Goal: Task Accomplishment & Management: Complete application form

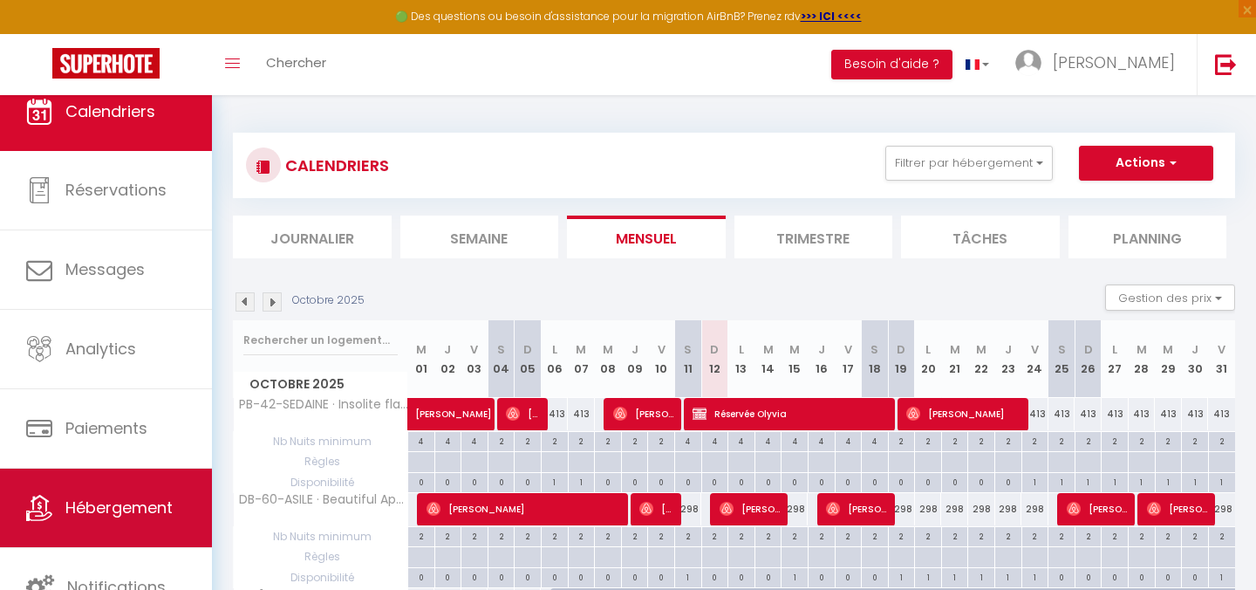
click at [104, 512] on span "Hébergement" at bounding box center [118, 507] width 107 height 22
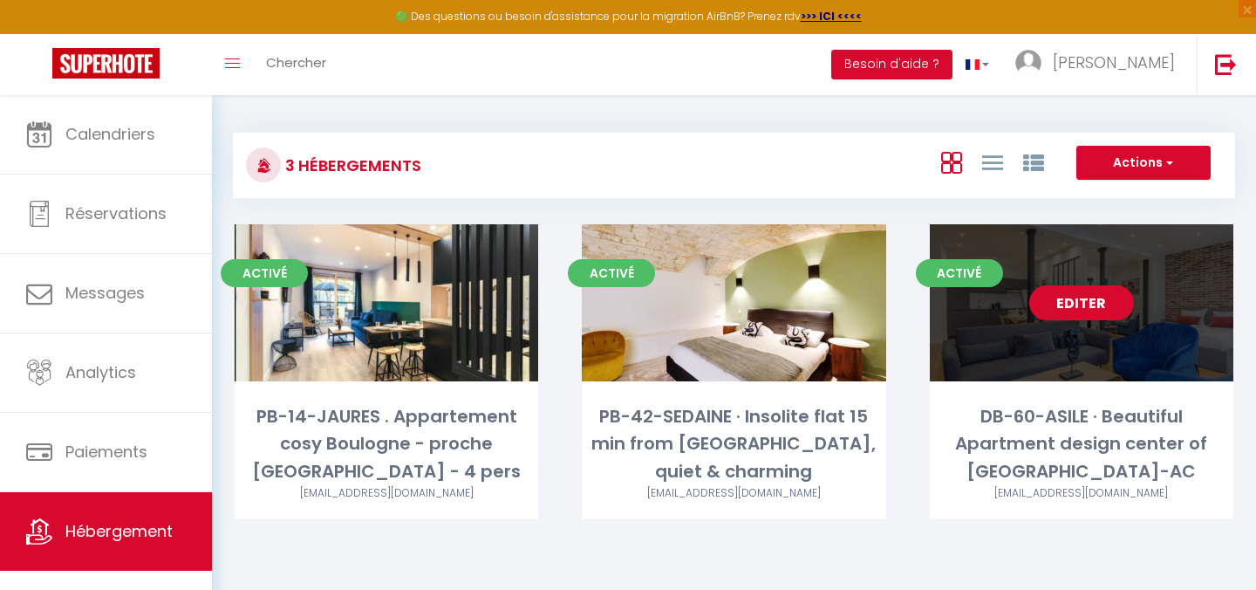
click at [1002, 354] on div "Editer" at bounding box center [1082, 302] width 304 height 157
select select "3"
select select "2"
select select "1"
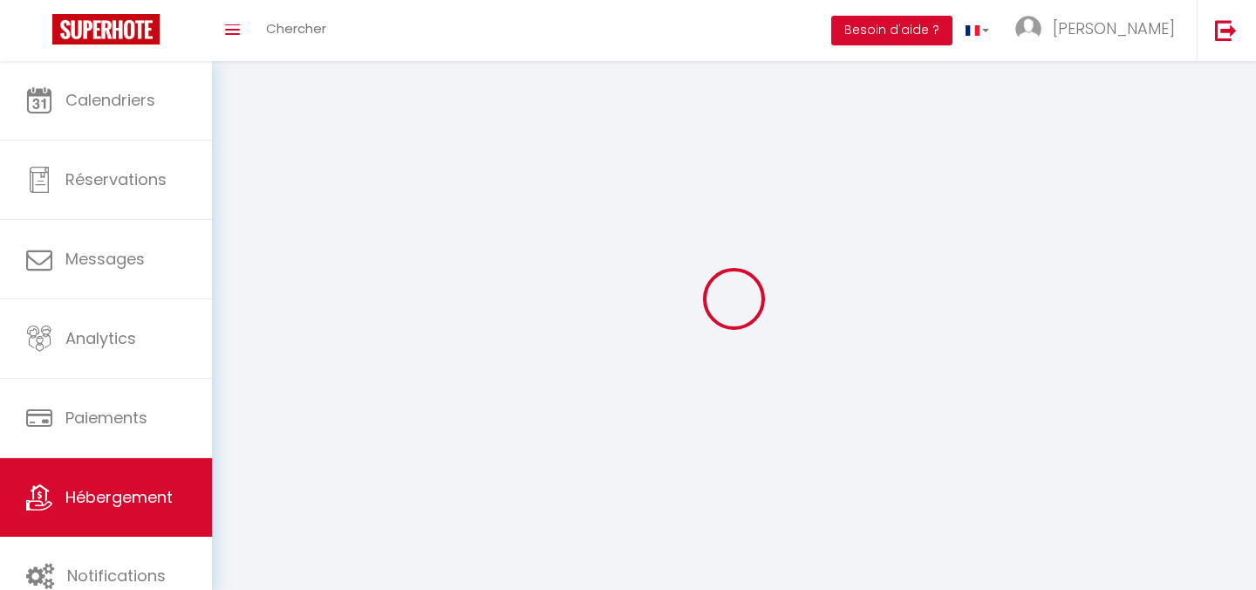
select select
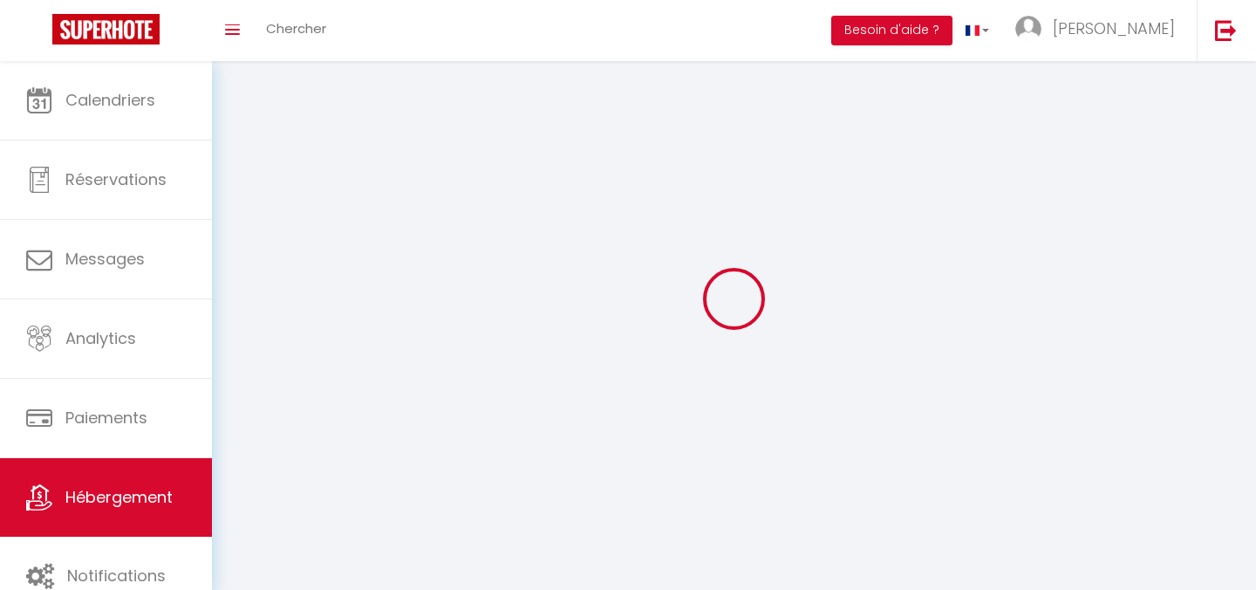
select select
checkbox input "false"
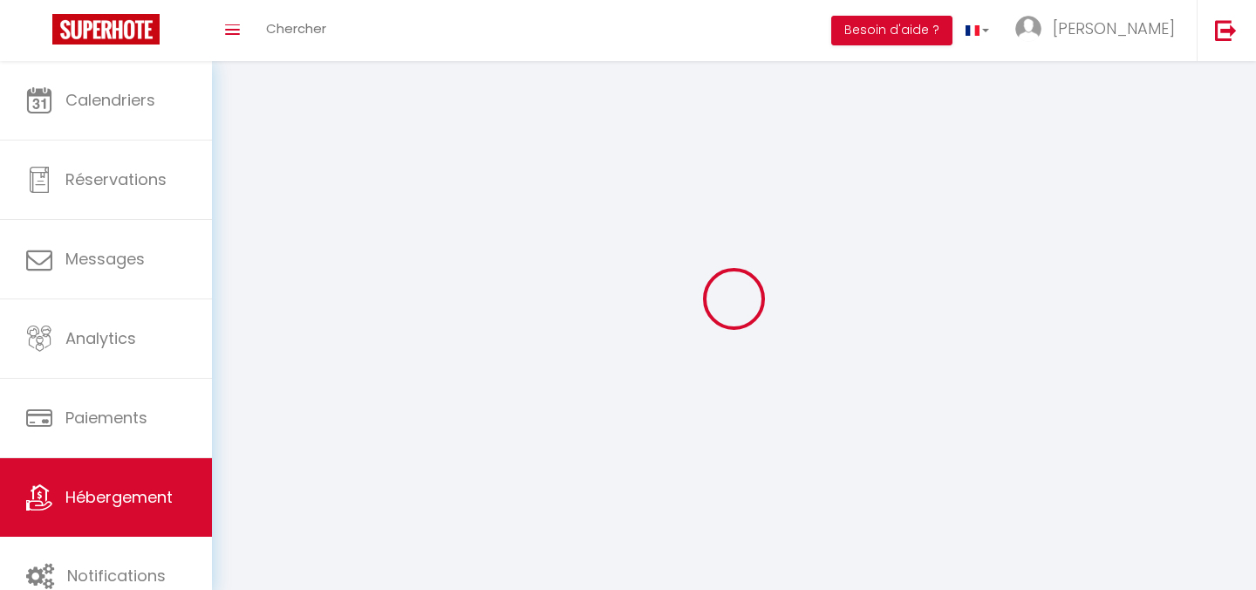
select select
select select "1"
select select "28"
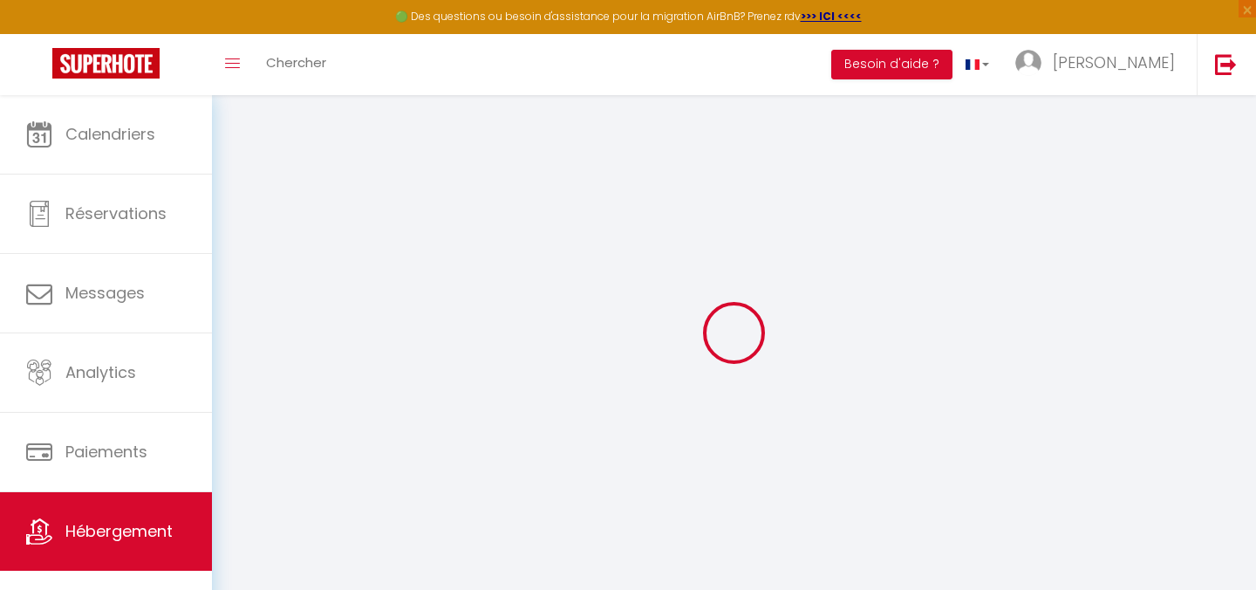
select select
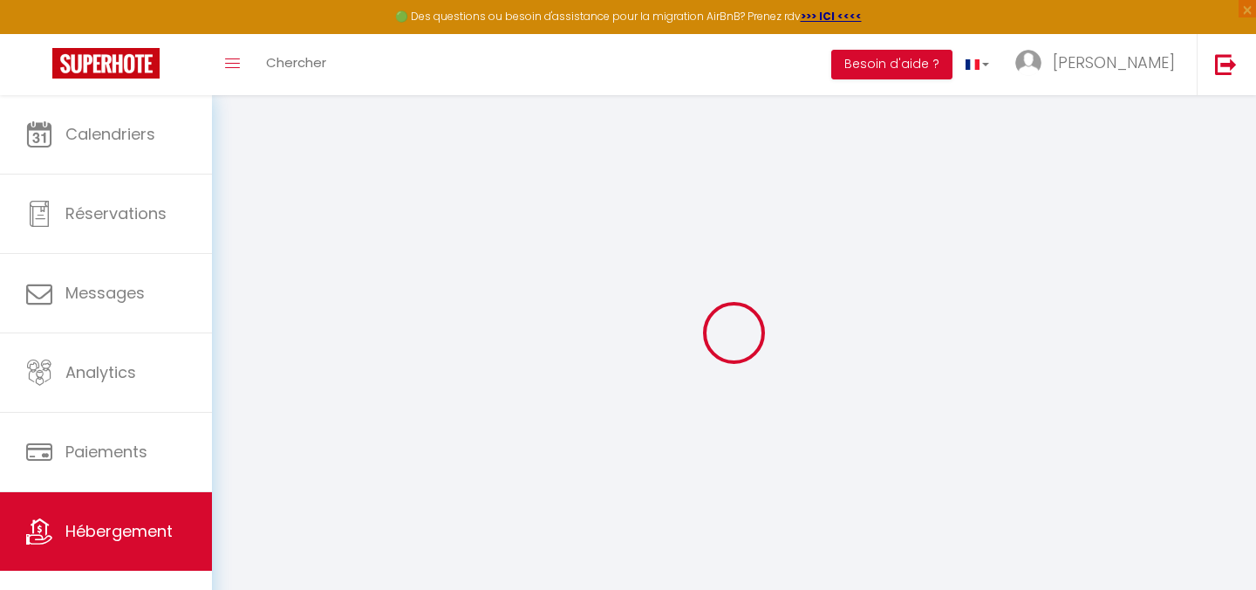
select select
checkbox input "false"
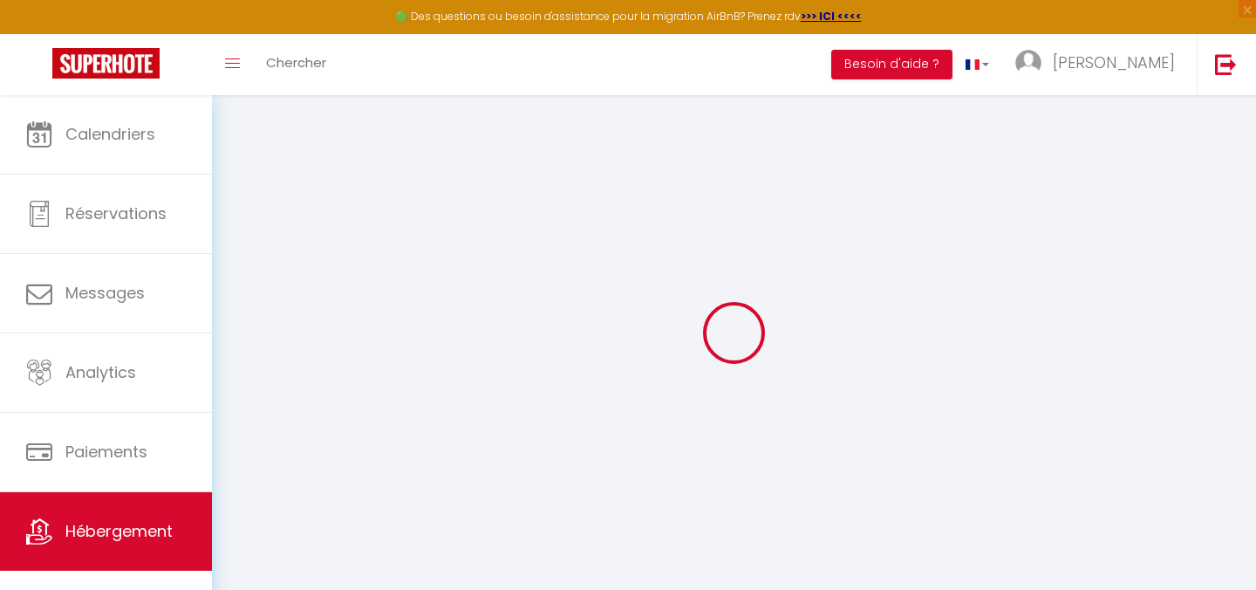
select select
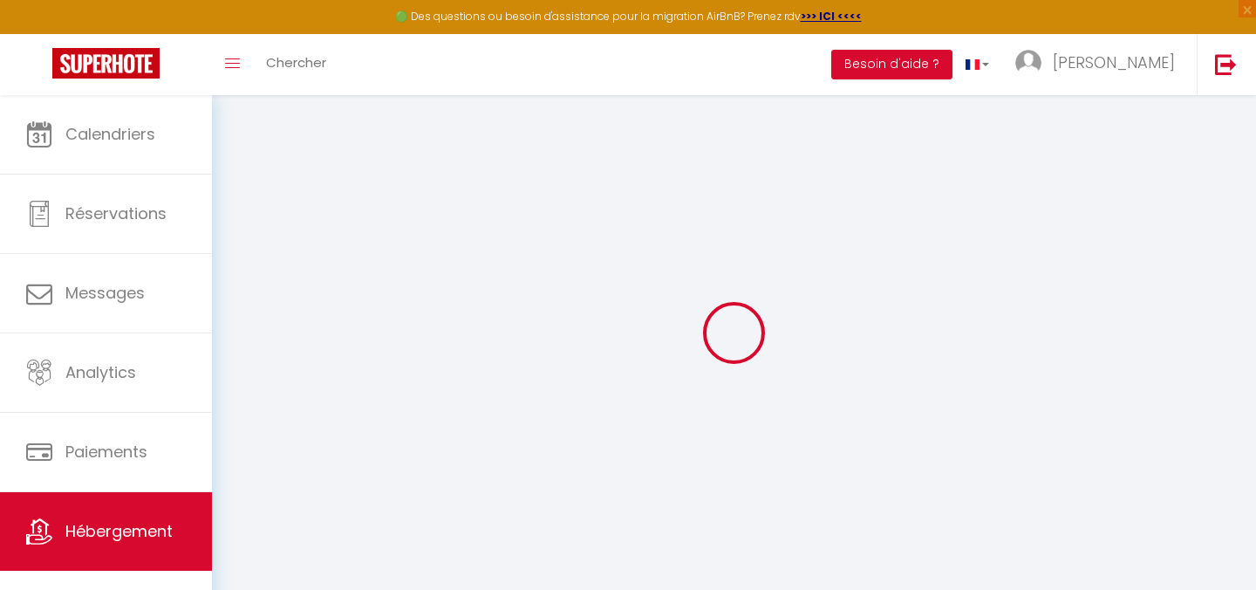
select select
checkbox input "false"
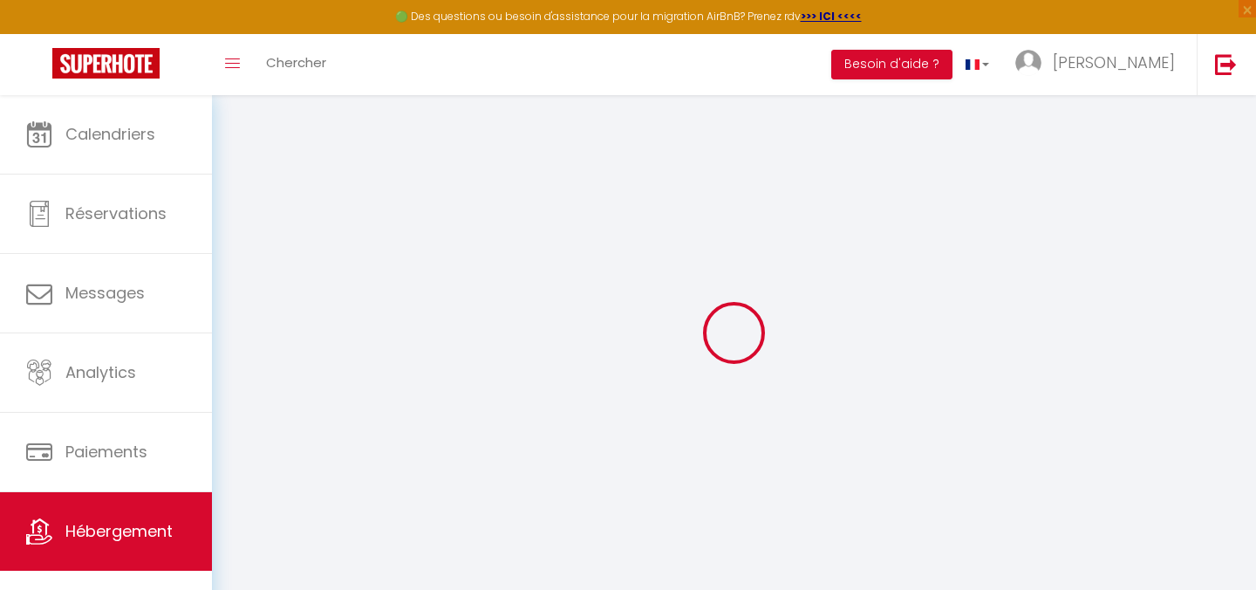
checkbox input "false"
select select
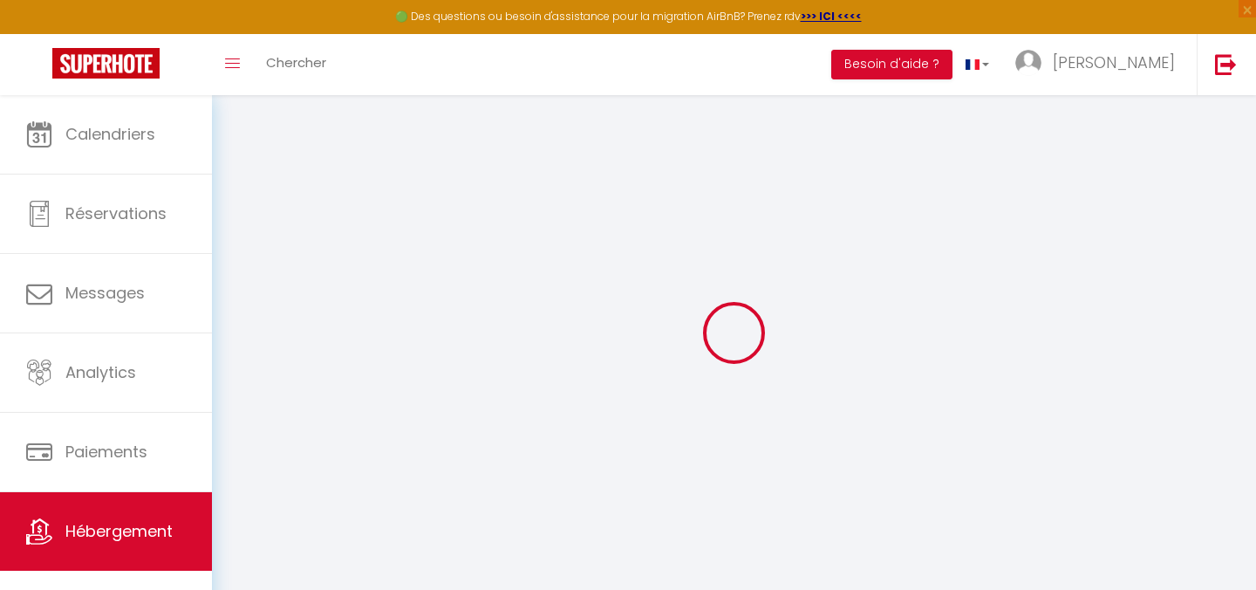
select select
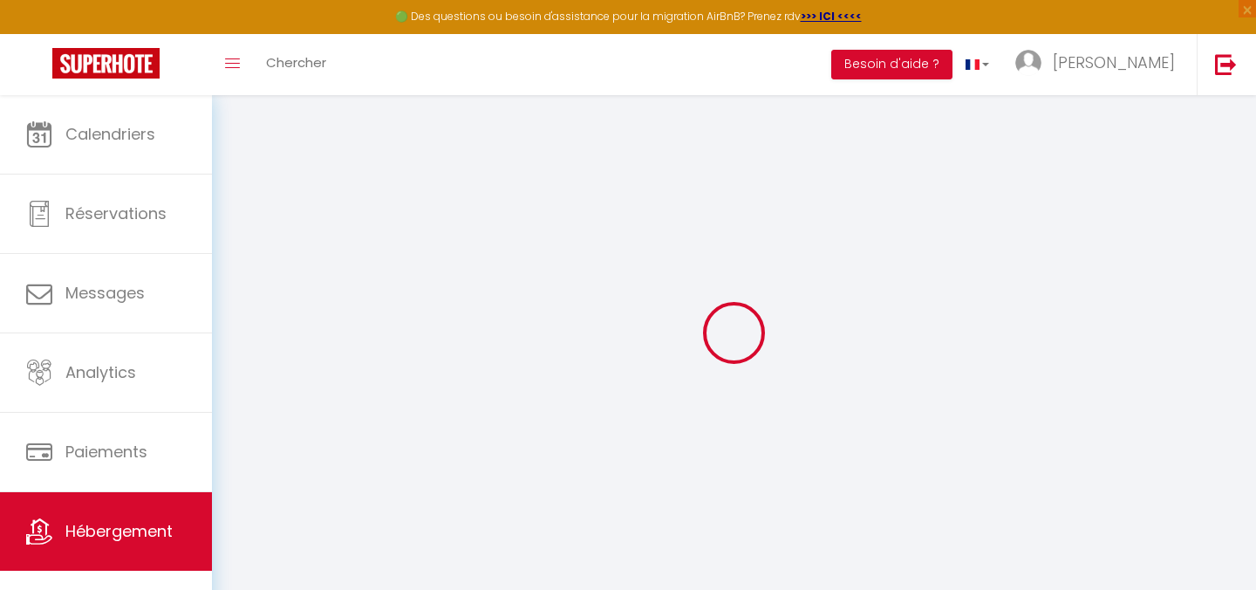
checkbox input "false"
select select
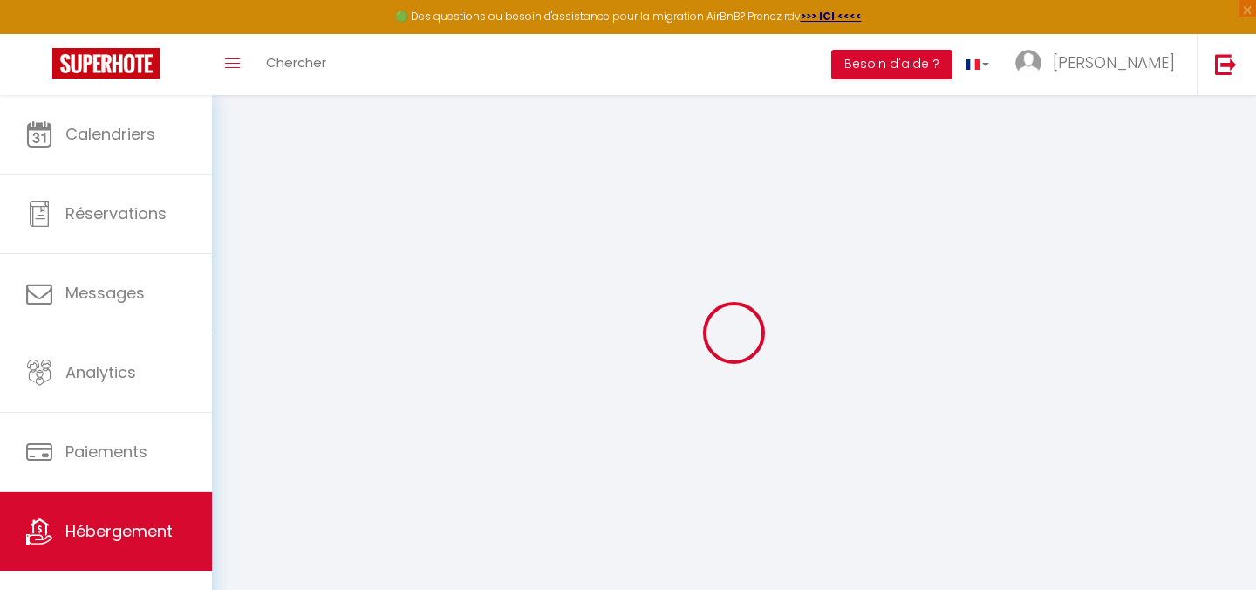
select select
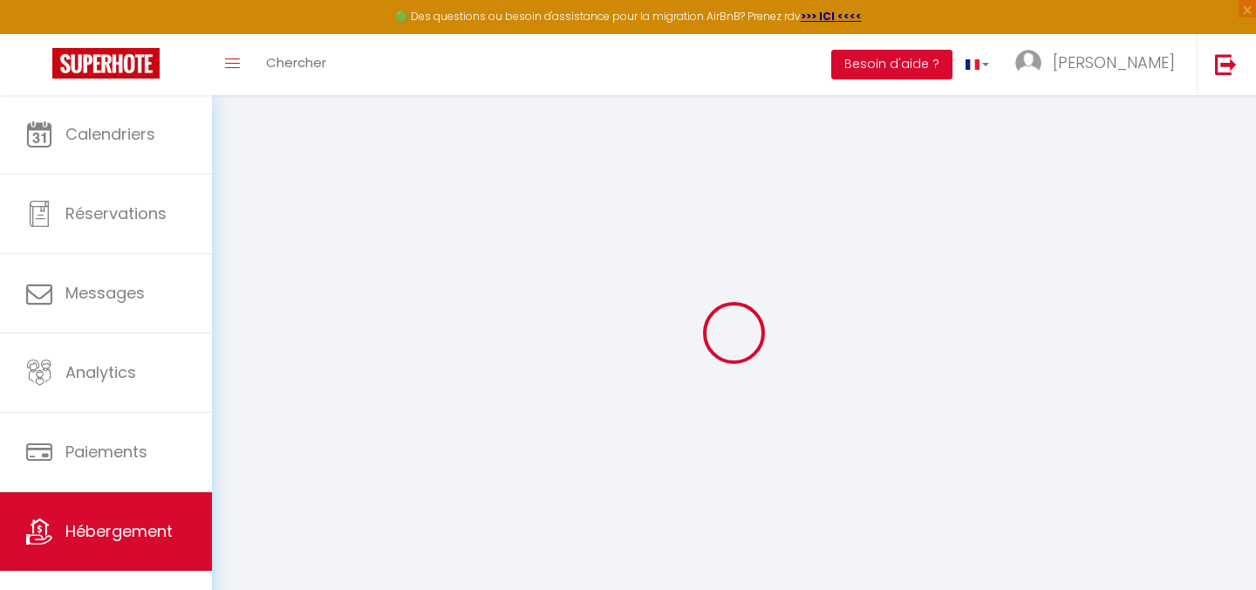
select select
checkbox input "false"
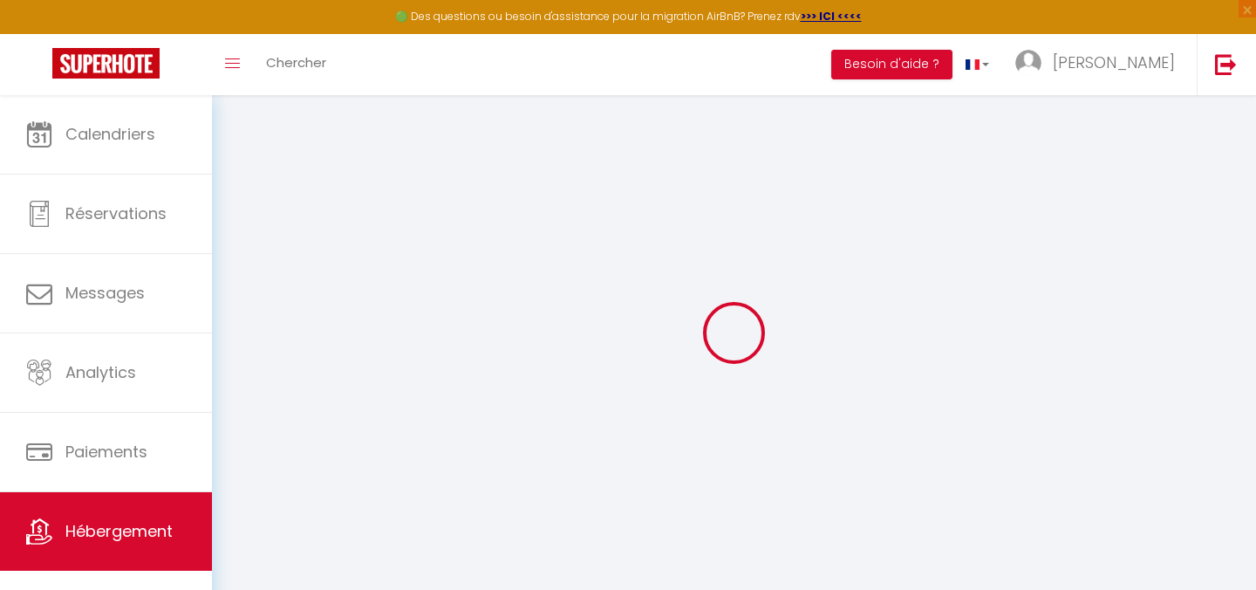
checkbox input "false"
select select
type input "DB-60-ASILE · Beautiful Apartment design center of [GEOGRAPHIC_DATA]-AC"
type input "[PERSON_NAME]"
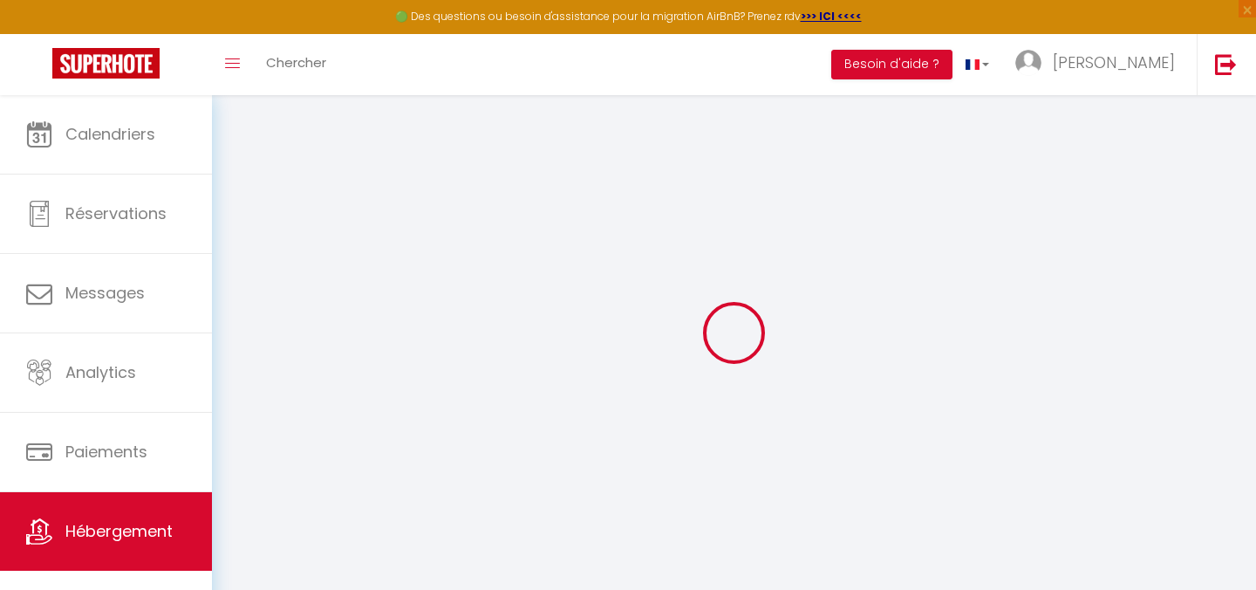
type input "Bensamran"
type input "3 passage de l'asile"
type input "75011"
type input "[GEOGRAPHIC_DATA]"
select select "5"
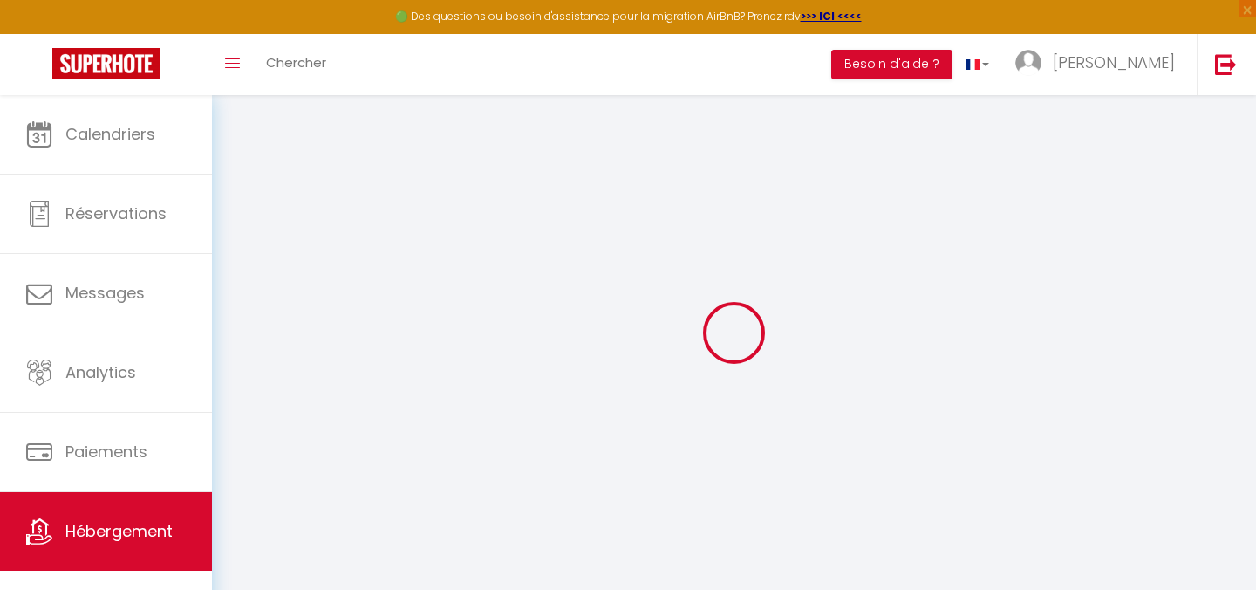
select select "2"
type input "199"
type input "20"
type input "98"
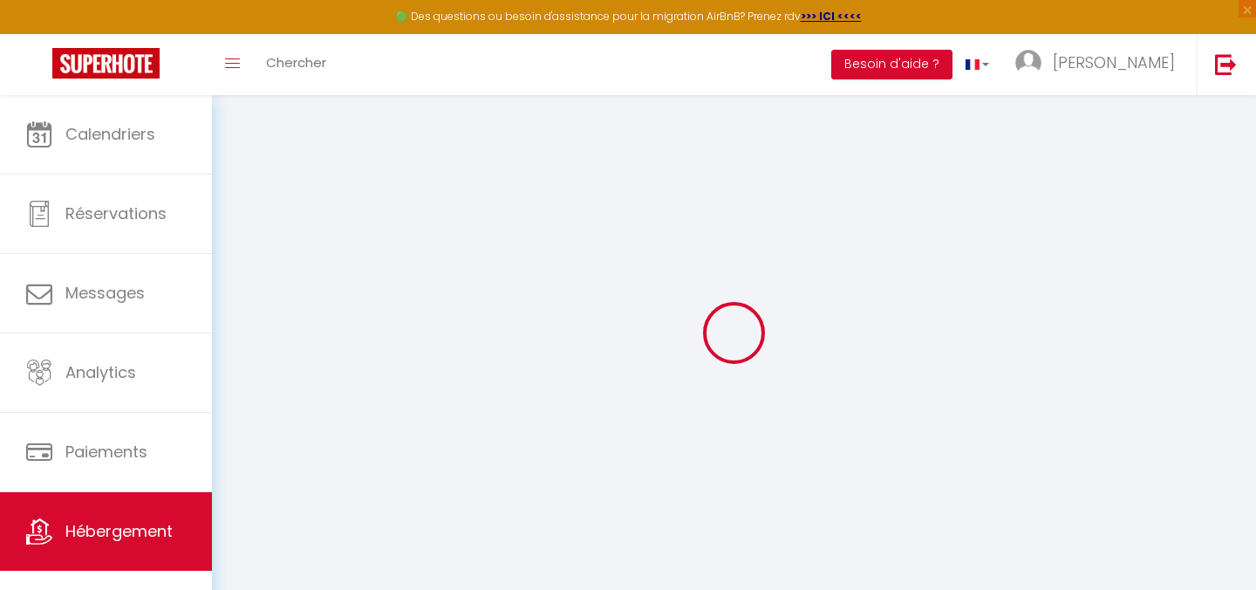
type input "0.80"
select select
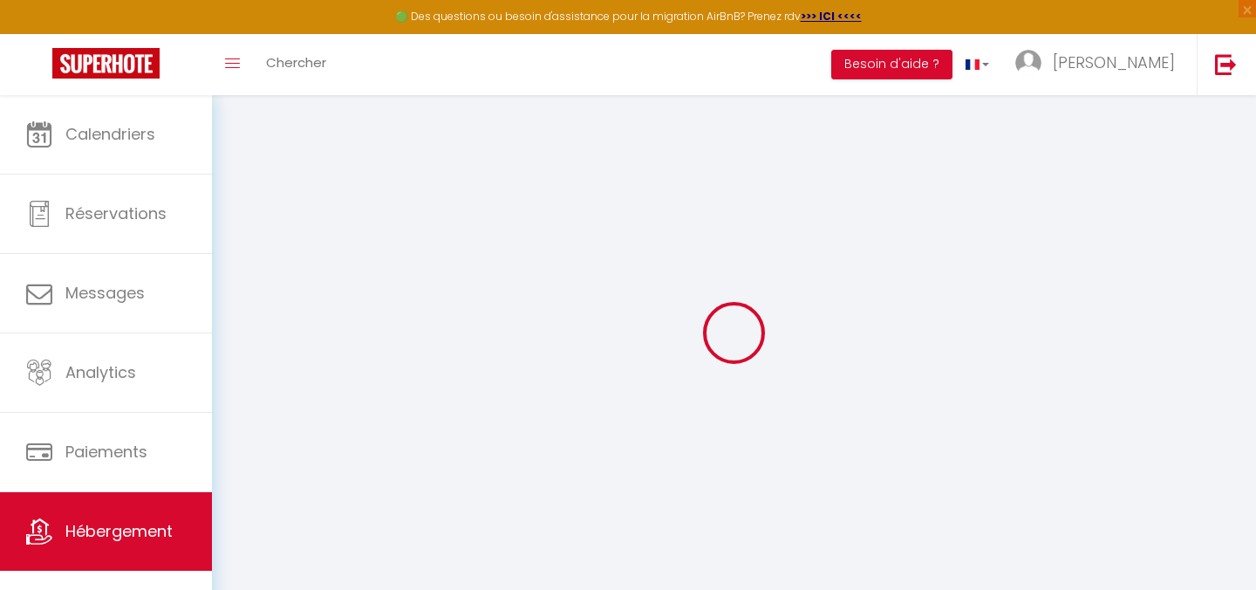
select select
type input "3 Passage de l'Asile"
type input "75011"
type input "[GEOGRAPHIC_DATA]"
type input "[EMAIL_ADDRESS][DOMAIN_NAME]"
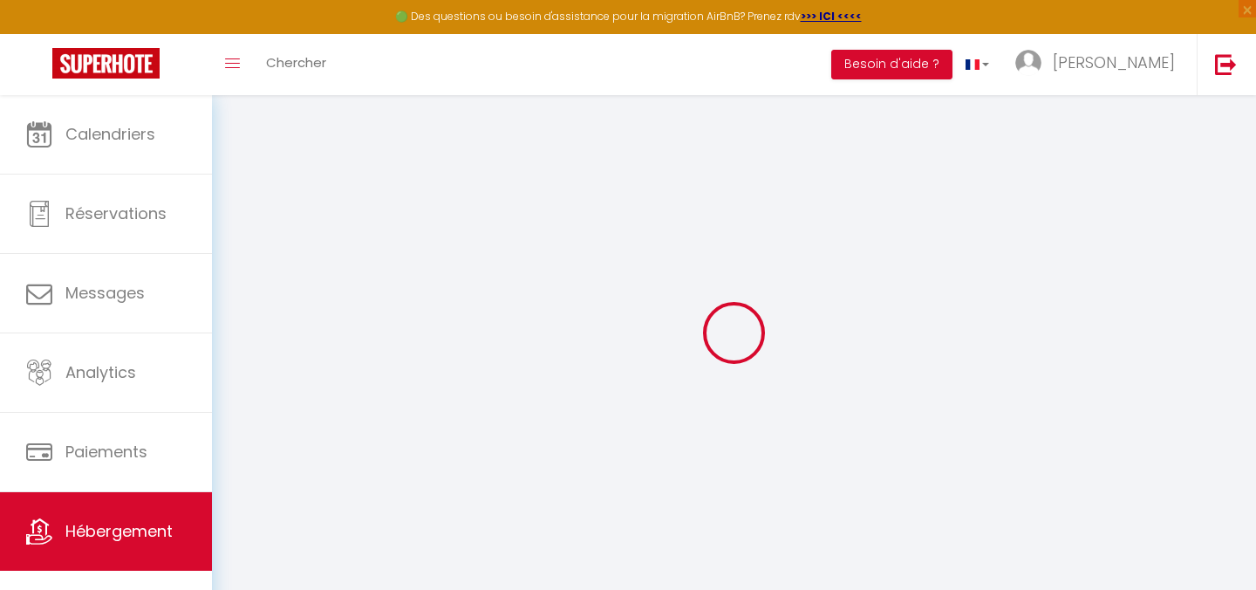
select select
checkbox input "false"
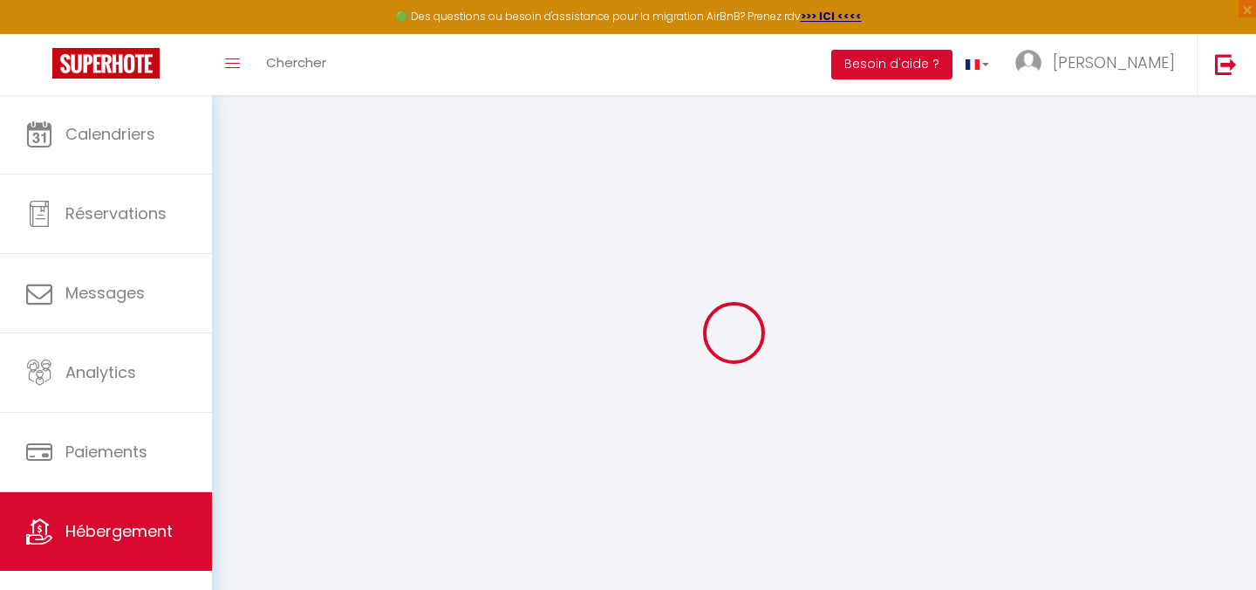
type input "15"
type input "100"
type input "0"
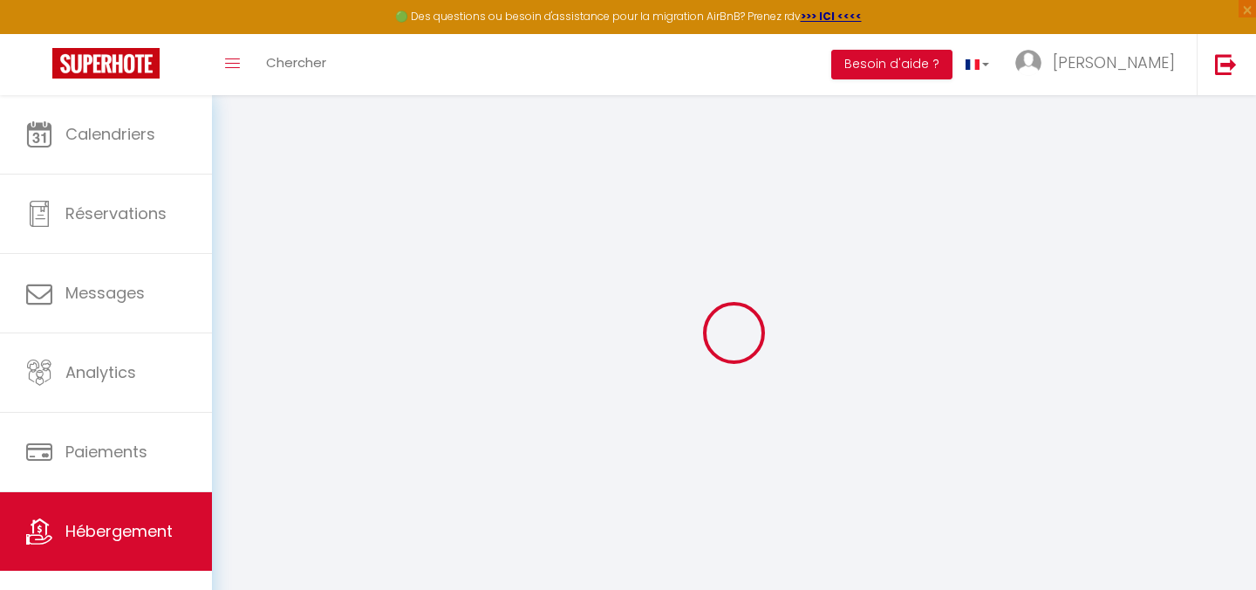
select select "52652"
select select
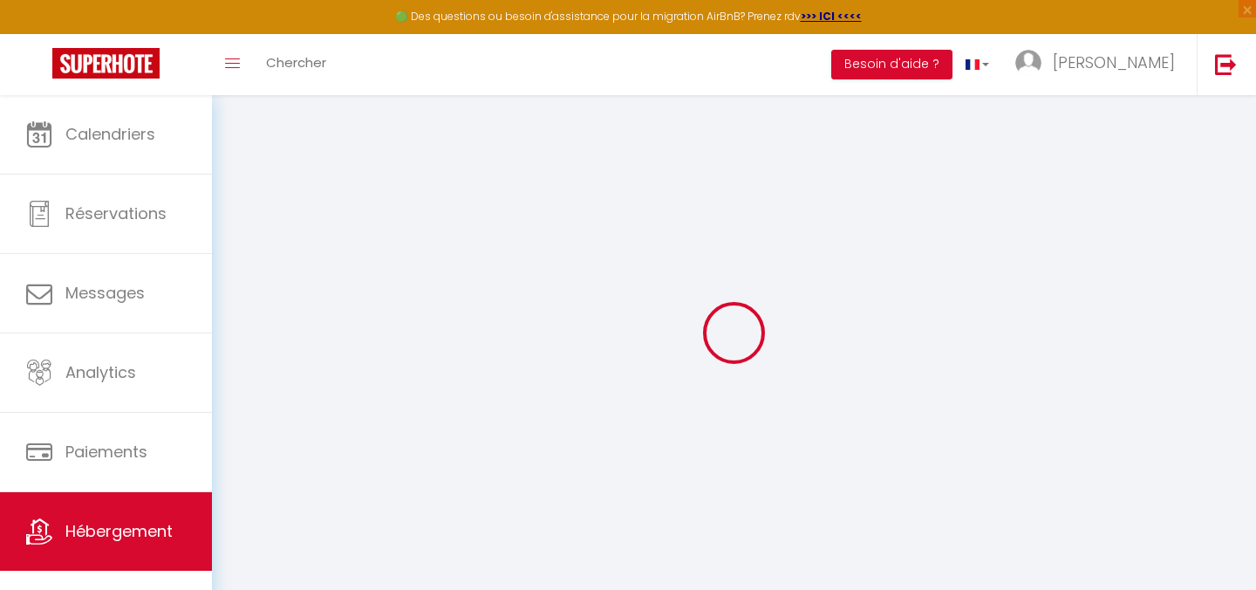
select select
checkbox input "false"
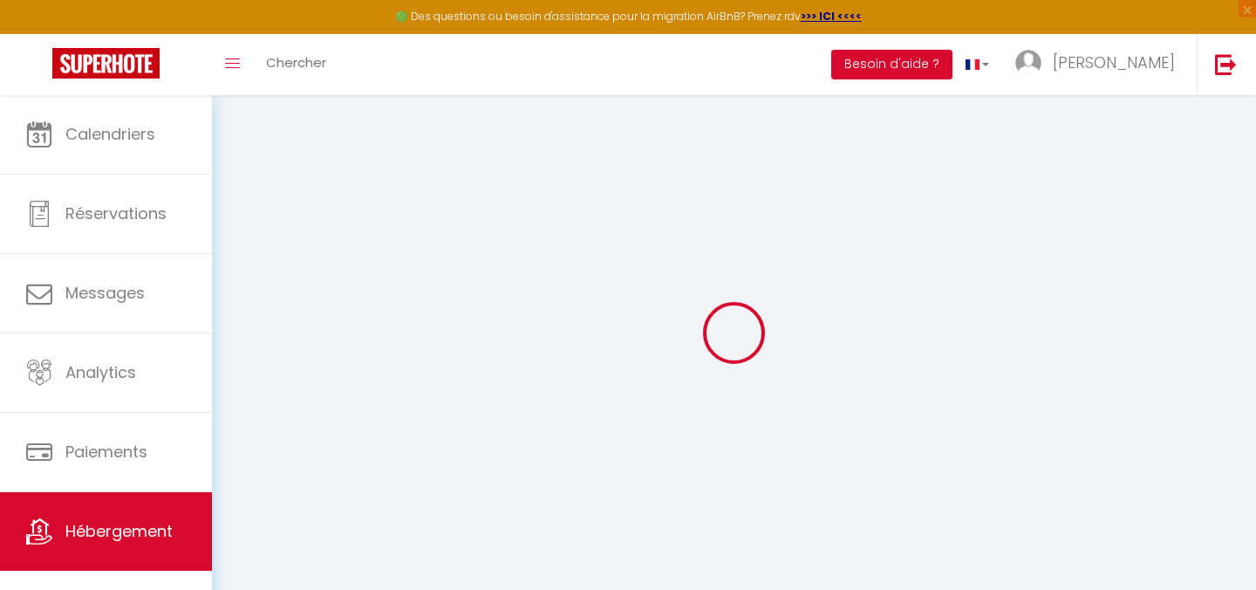
checkbox input "false"
select select
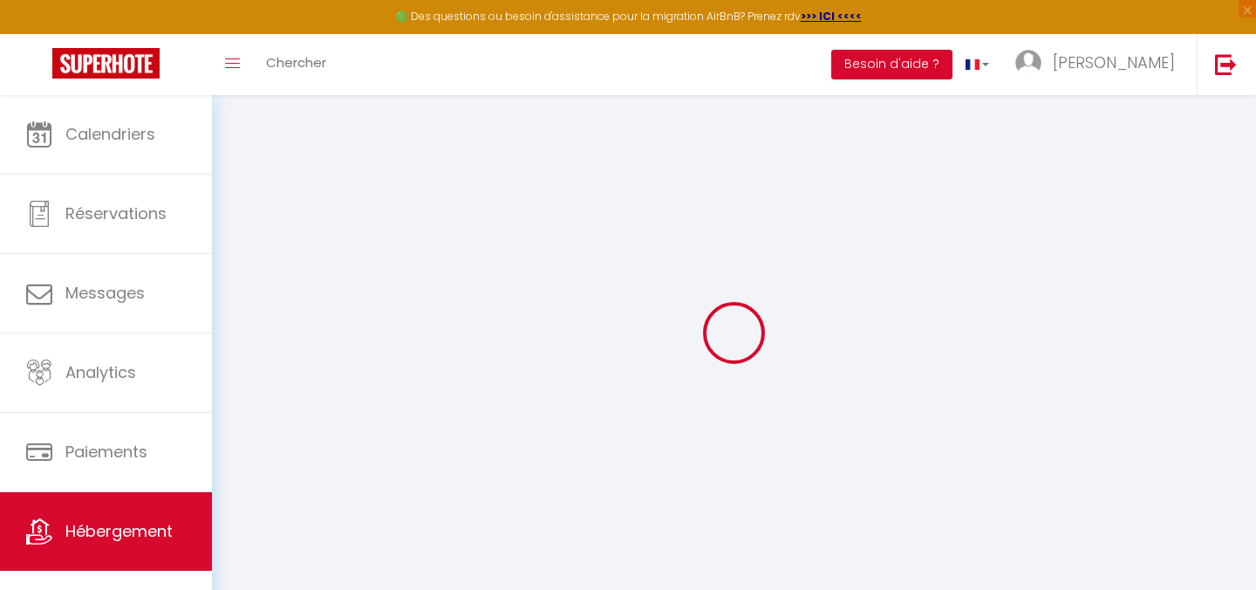
select select
checkbox input "false"
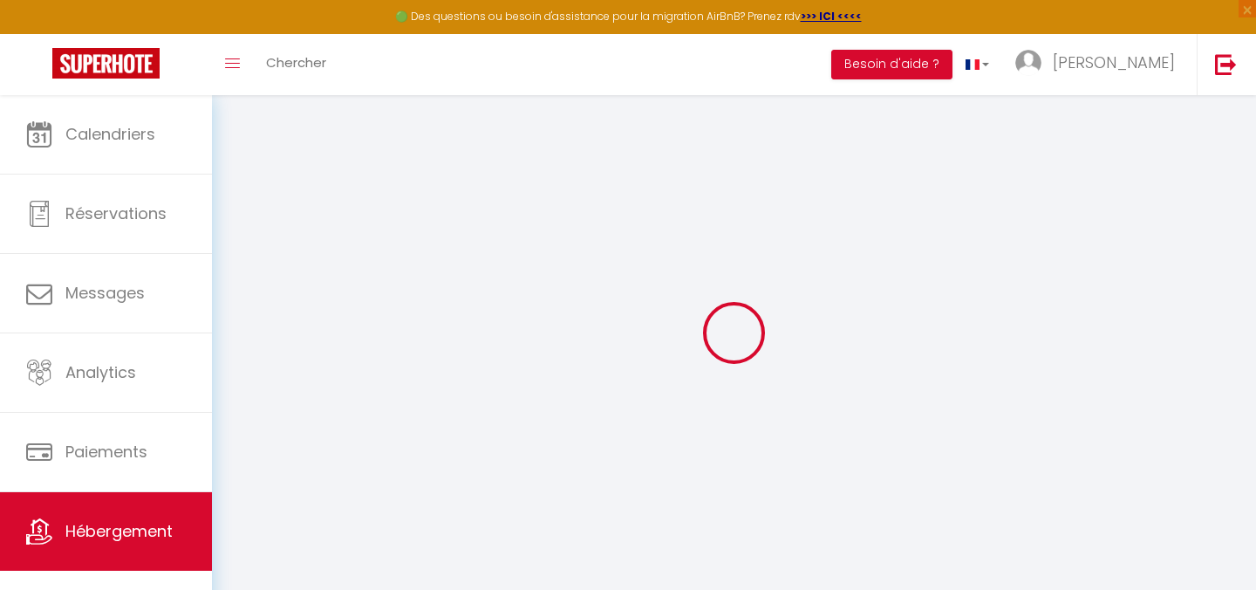
checkbox input "false"
select select
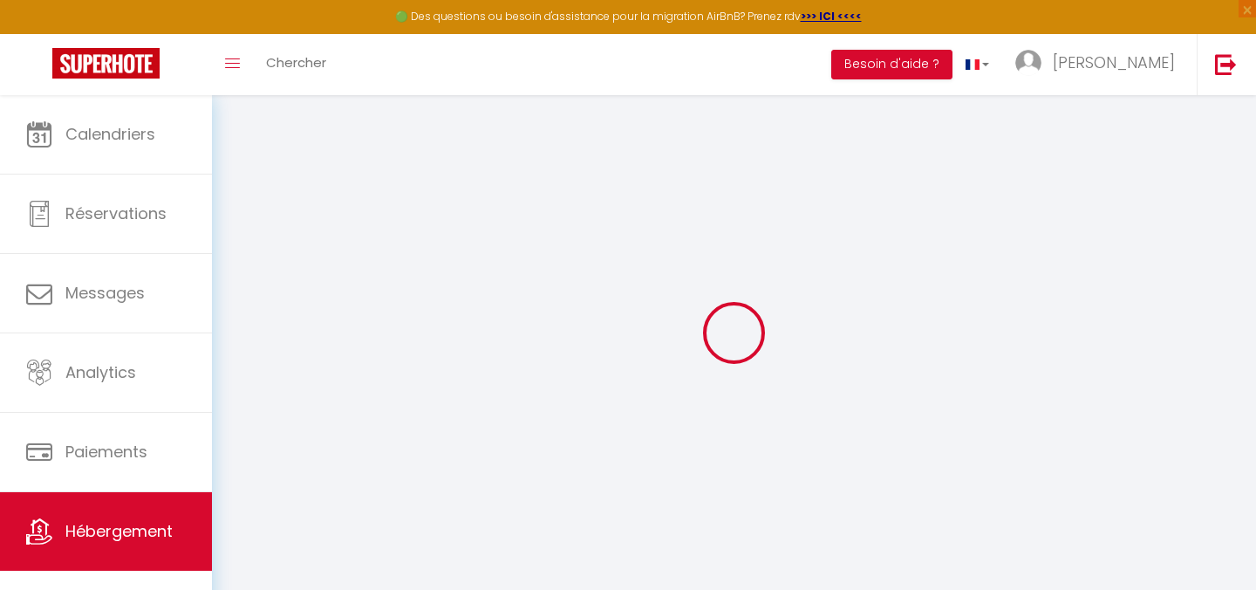
select select
checkbox input "false"
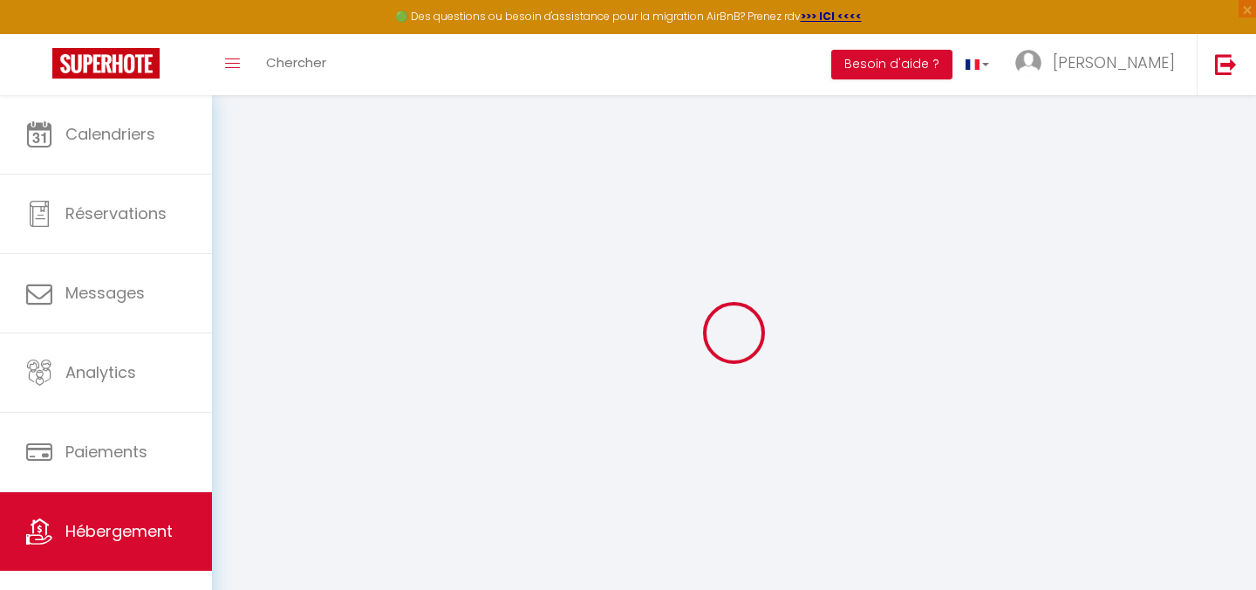
checkbox input "false"
select select
checkbox input "false"
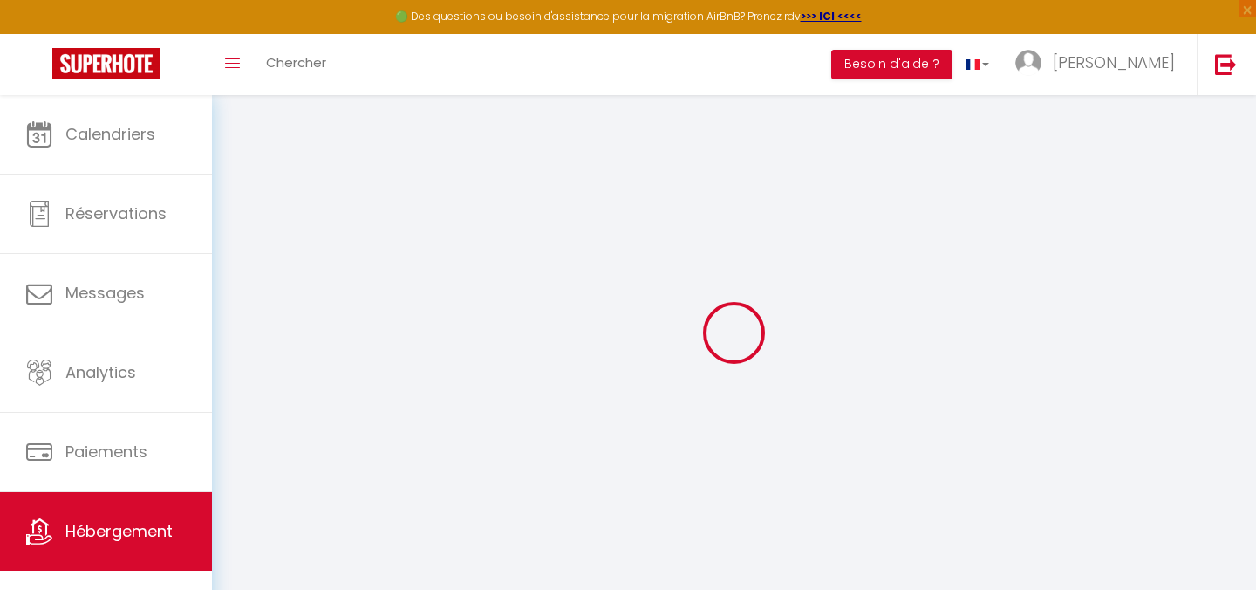
checkbox input "false"
select select "15:00"
select select "00:00"
select select "11:00"
select select "30"
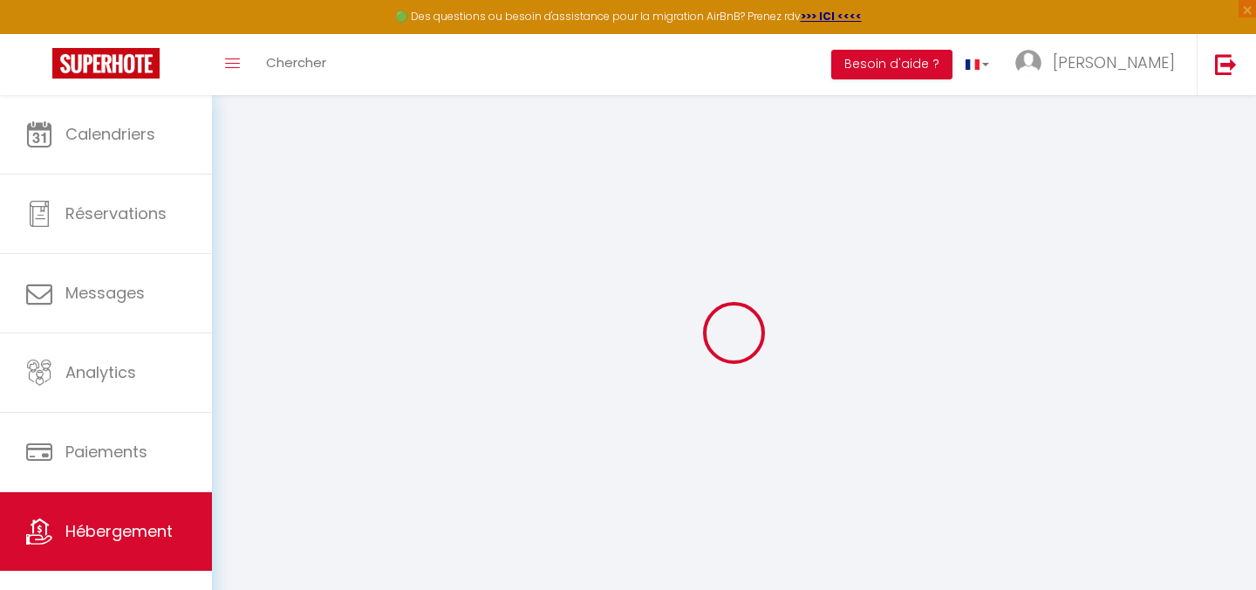
select select "120"
select select
checkbox input "false"
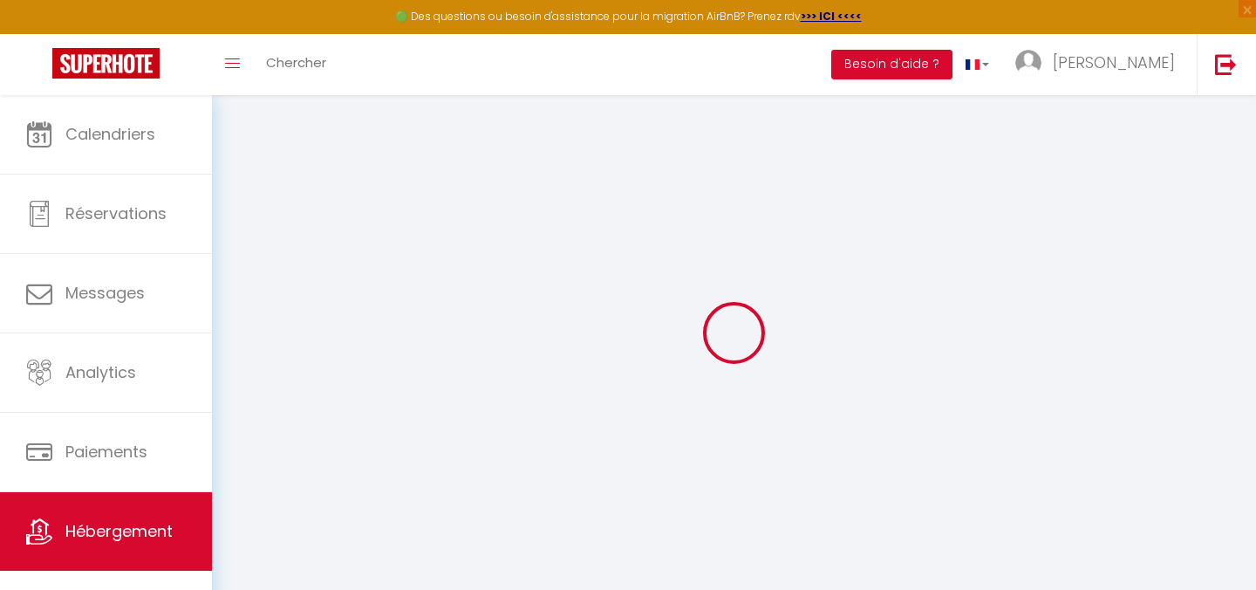
checkbox input "false"
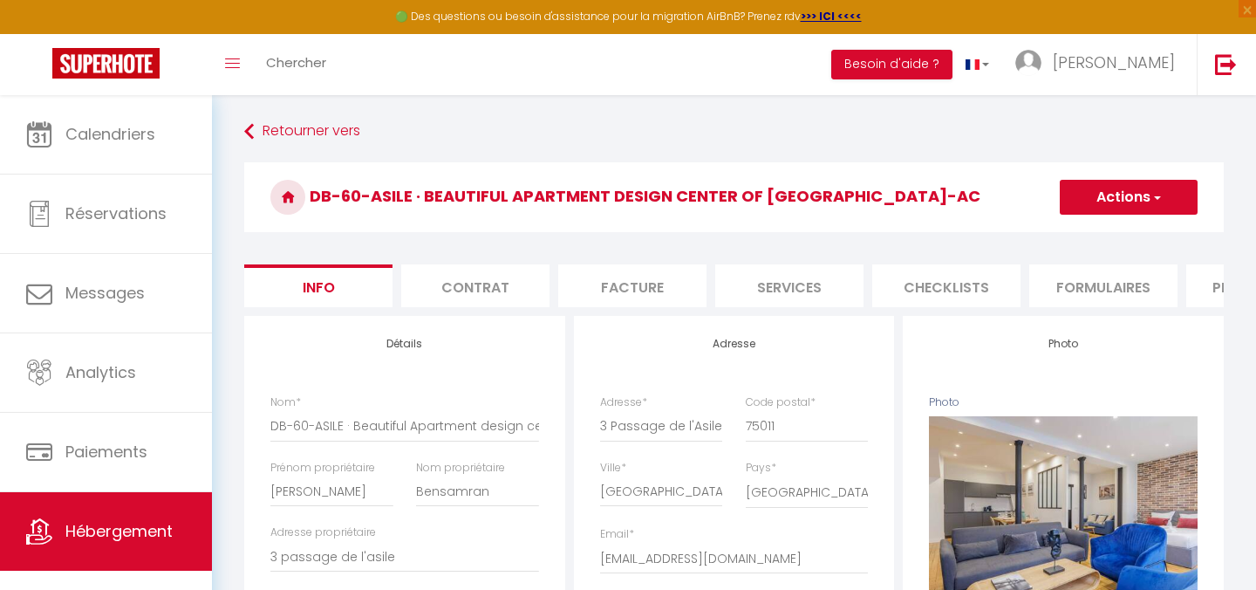
select select
checkbox input "false"
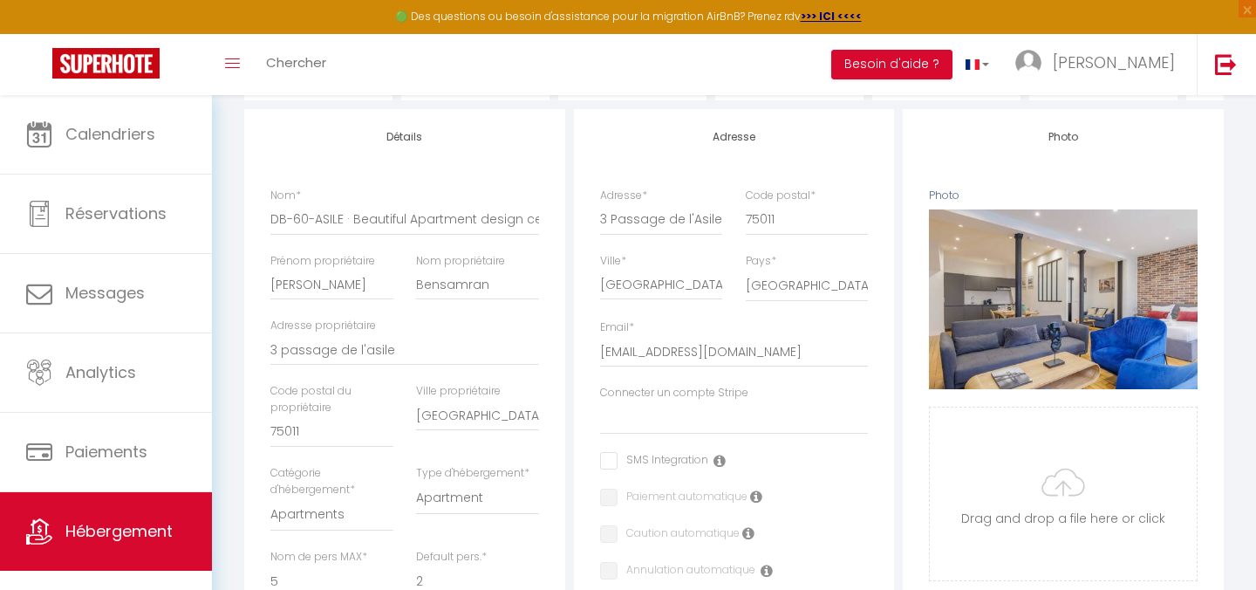
scroll to position [161, 0]
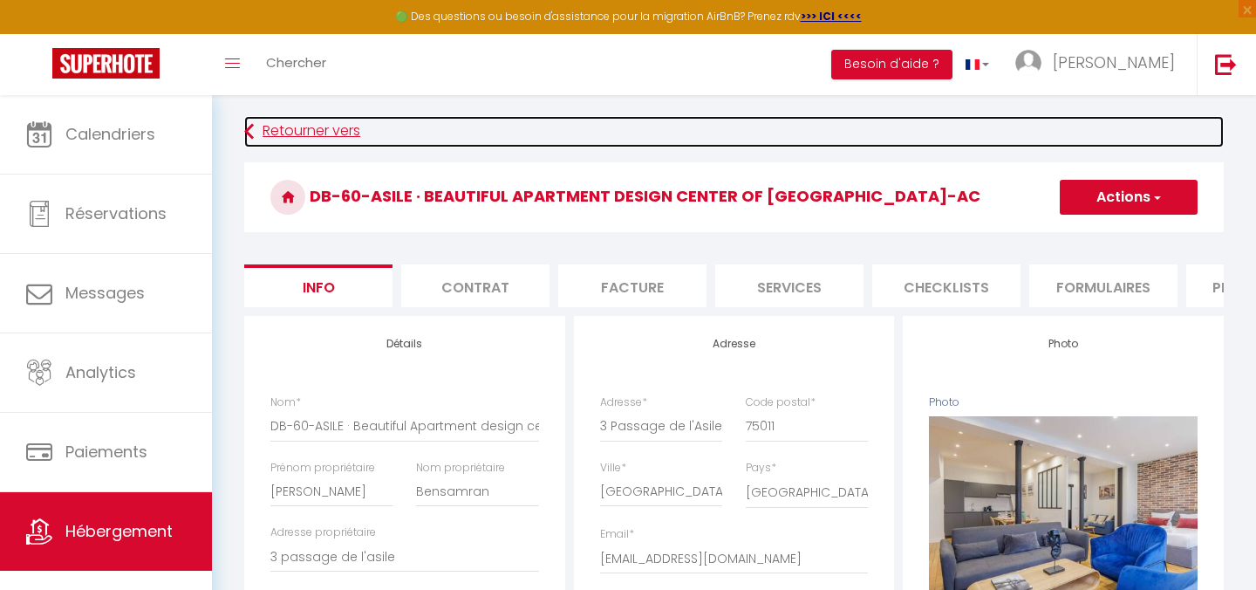
click at [260, 134] on link "Retourner vers" at bounding box center [734, 131] width 980 height 31
